Goal: Task Accomplishment & Management: Manage account settings

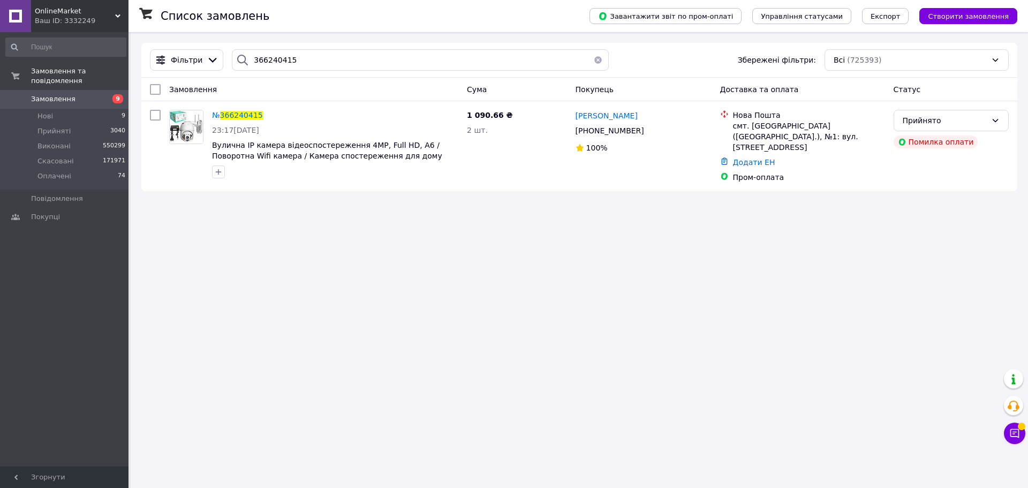
click at [114, 14] on span "OnlineMarket" at bounding box center [75, 11] width 80 height 10
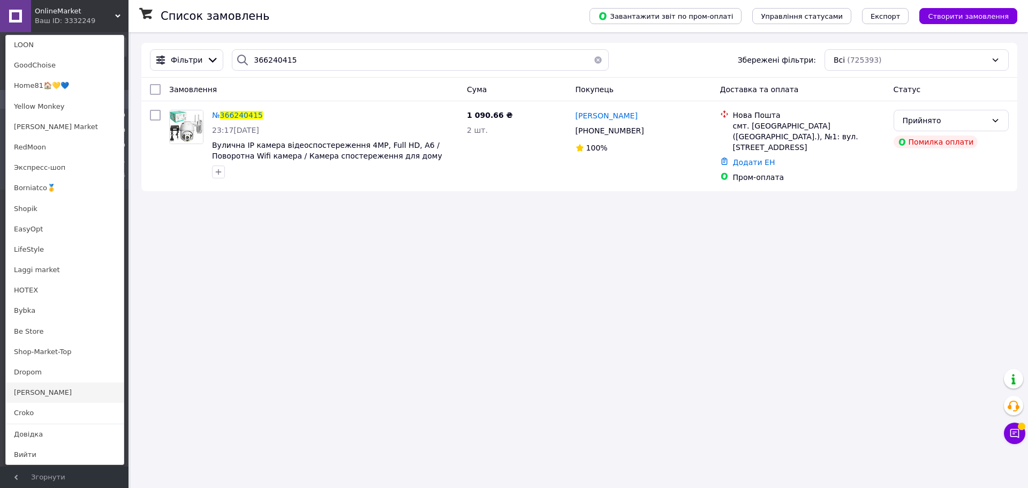
scroll to position [645, 0]
click at [32, 393] on link "[PERSON_NAME]" at bounding box center [65, 392] width 118 height 20
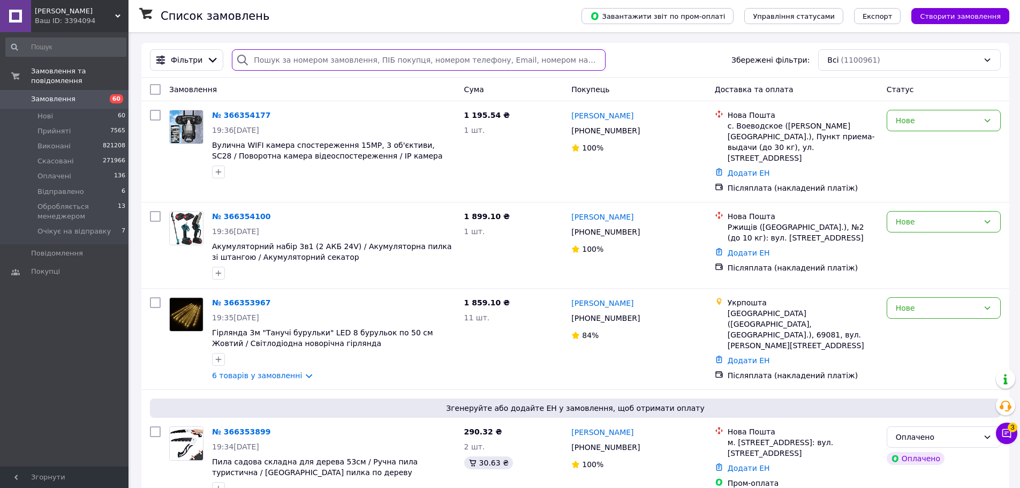
click at [277, 61] on input "search" at bounding box center [418, 59] width 373 height 21
paste input "366205241"
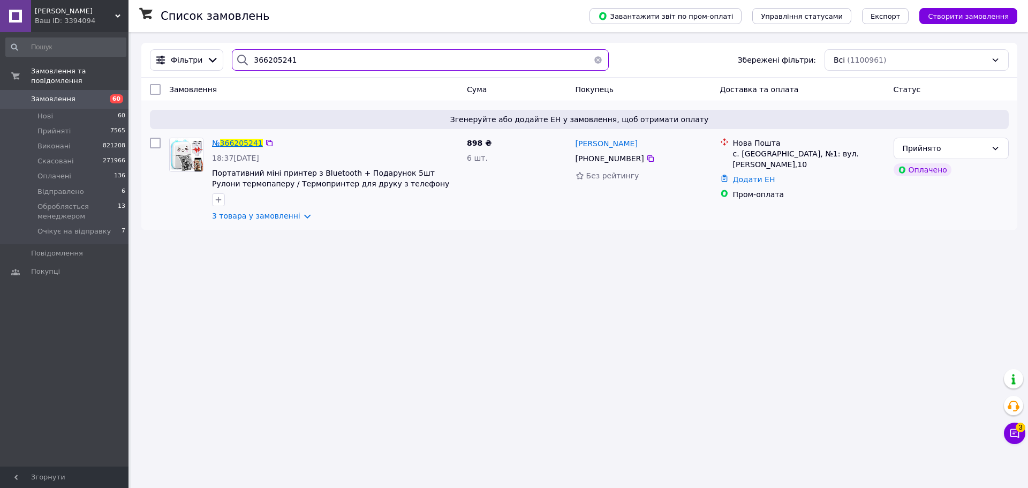
type input "366205241"
click at [233, 142] on span "366205241" at bounding box center [241, 143] width 43 height 9
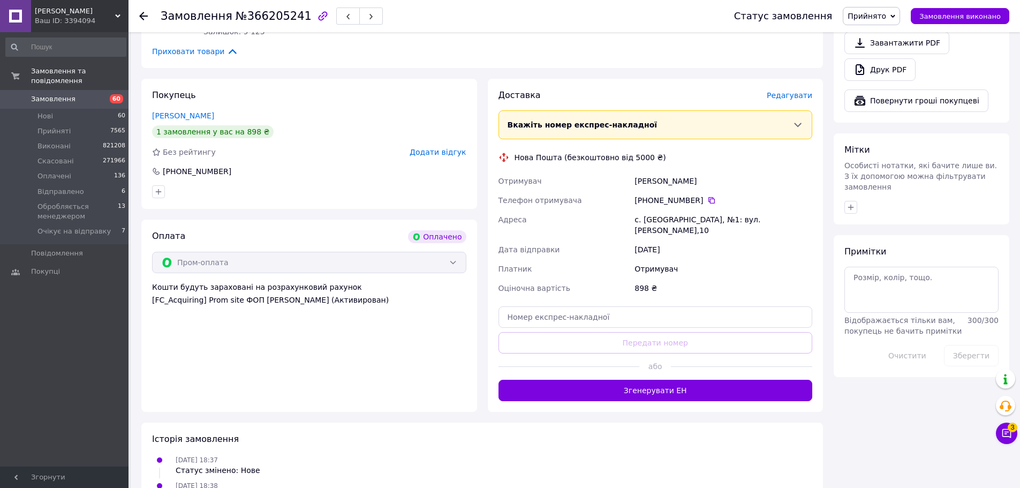
scroll to position [695, 0]
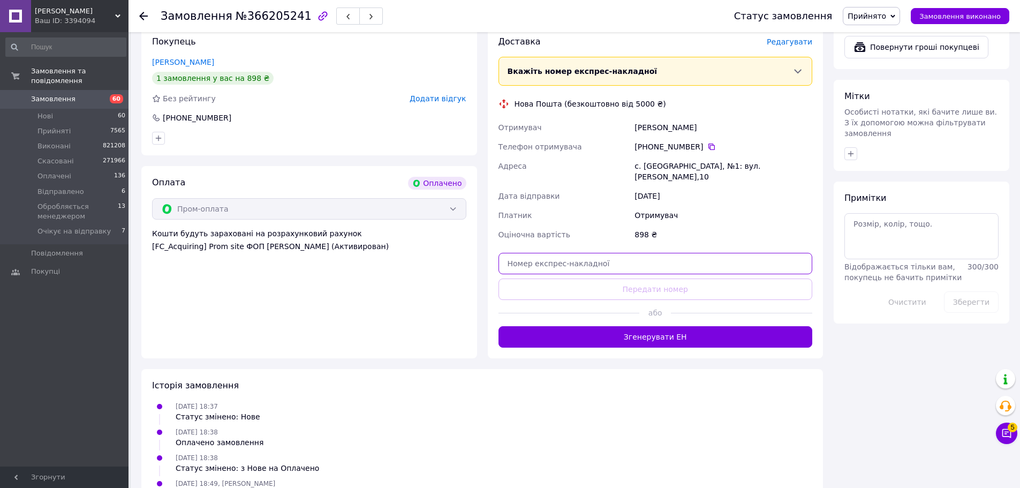
click at [638, 253] on input "text" at bounding box center [656, 263] width 314 height 21
paste input "20451269243459"
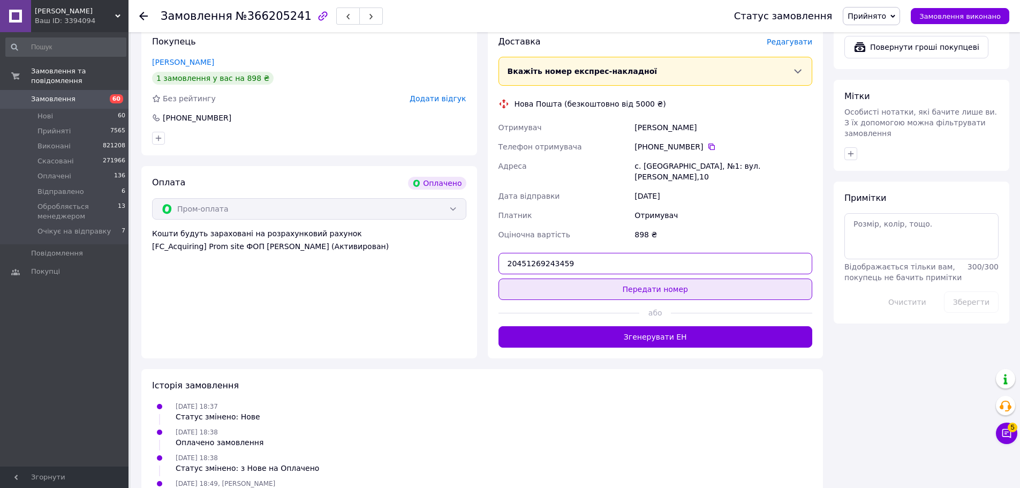
type input "20451269243459"
click at [669, 278] on button "Передати номер" at bounding box center [656, 288] width 314 height 21
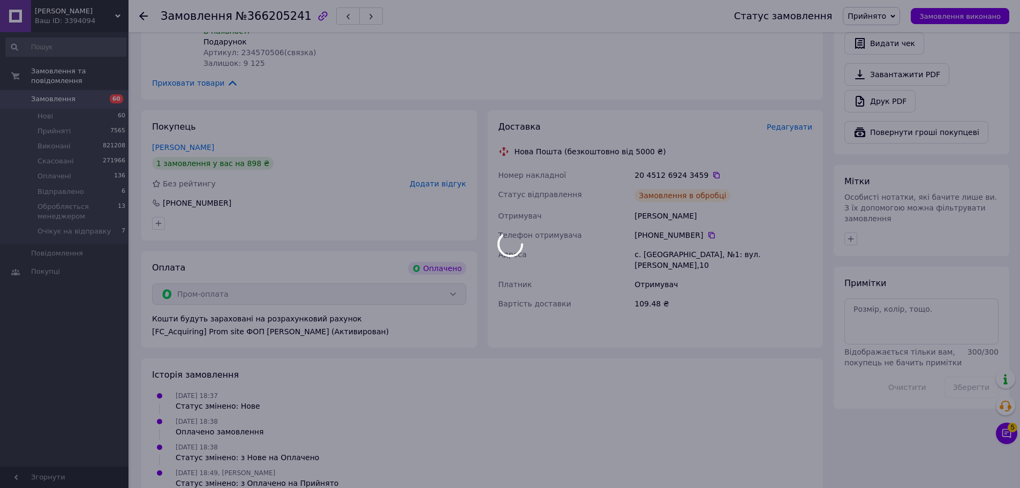
scroll to position [636, 0]
